Goal: Understand process/instructions

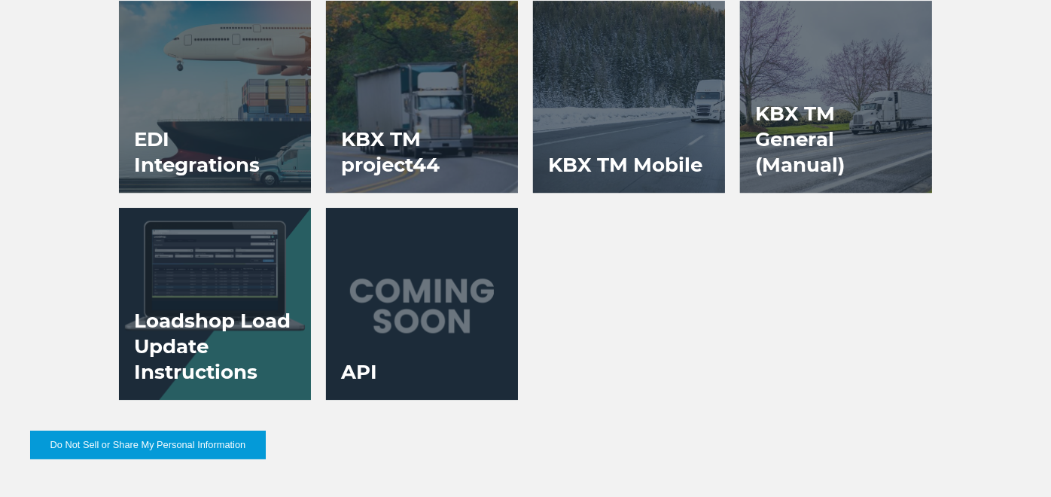
scroll to position [2822, 0]
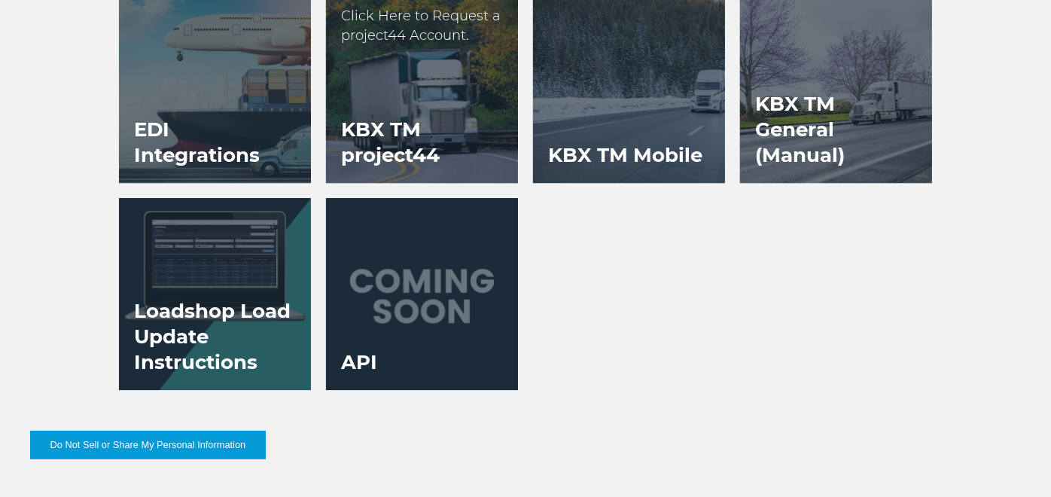
click at [374, 138] on h3 "KBX TM project44" at bounding box center [422, 142] width 192 height 81
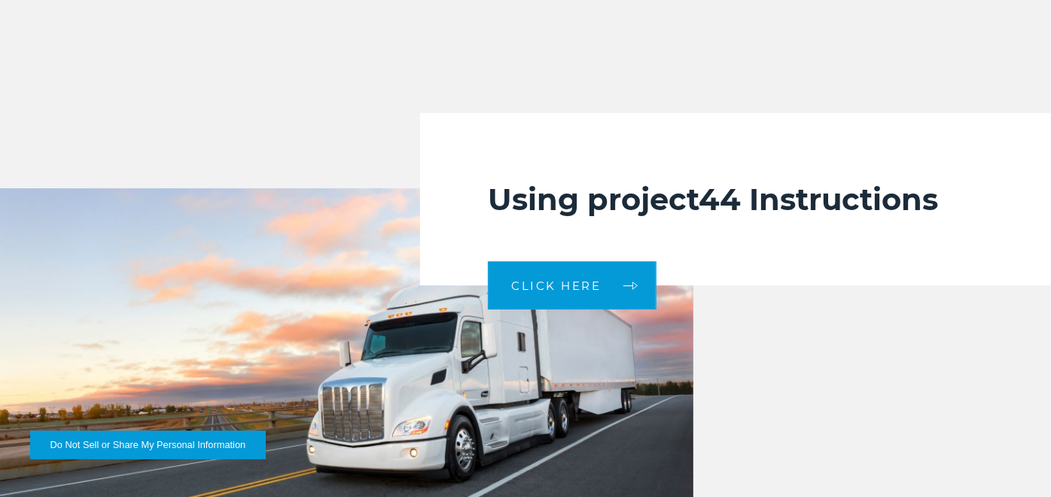
scroll to position [3001, 0]
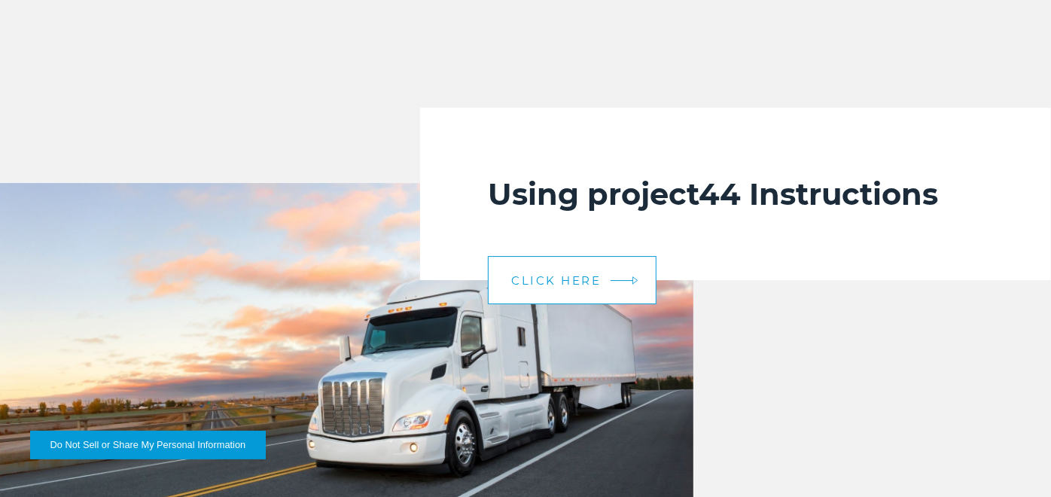
click at [565, 269] on link "CLICK HERE" at bounding box center [572, 280] width 169 height 48
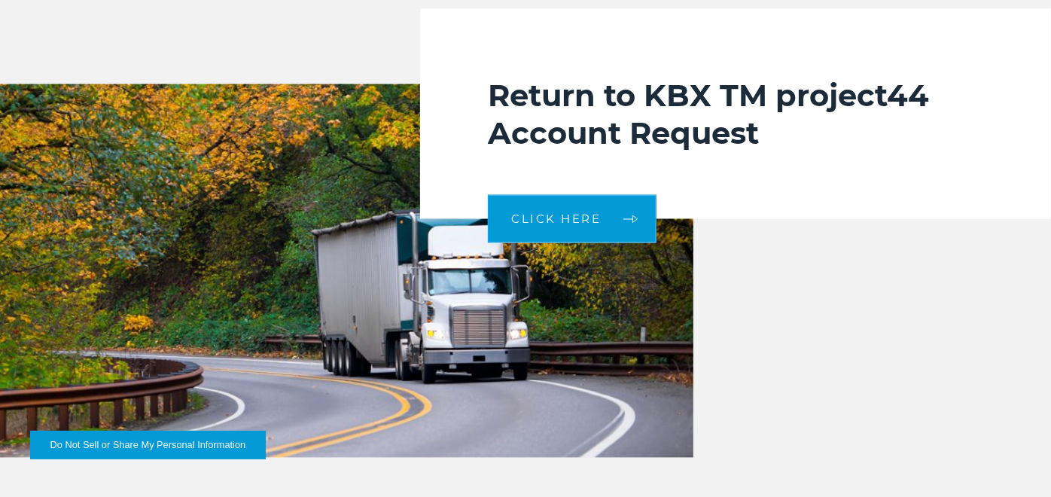
scroll to position [5524, 0]
